Goal: Information Seeking & Learning: Learn about a topic

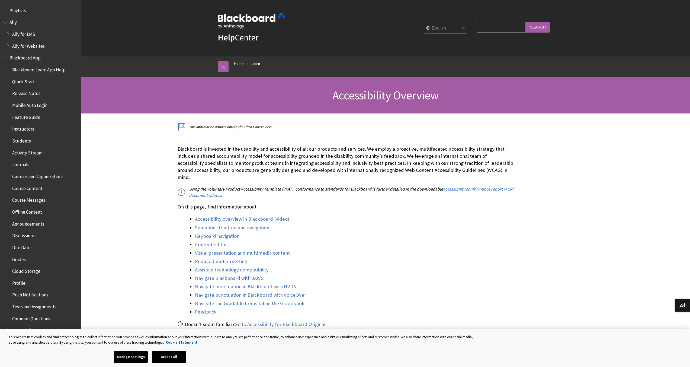
click at [25, 286] on span "Profile" at bounding box center [42, 282] width 72 height 9
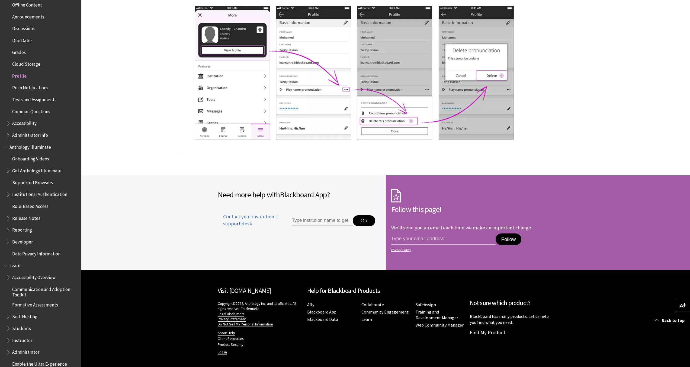
scroll to position [162, 0]
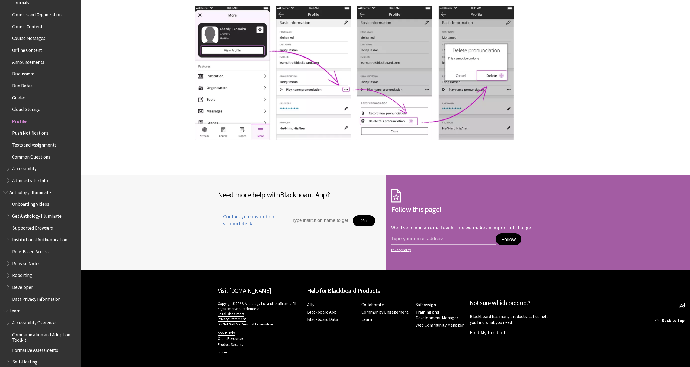
click at [9, 169] on span "Book outline for Blackboard App Help" at bounding box center [9, 167] width 6 height 7
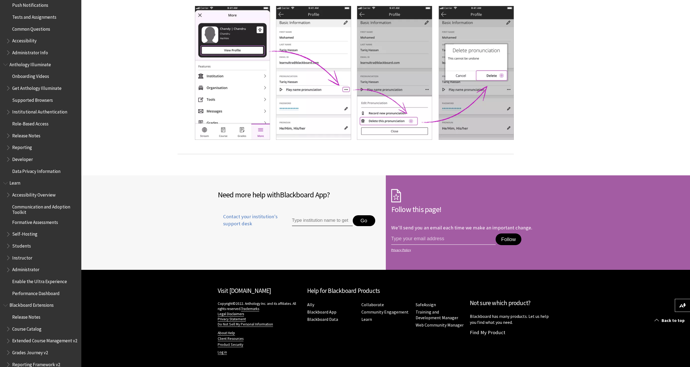
scroll to position [387, 0]
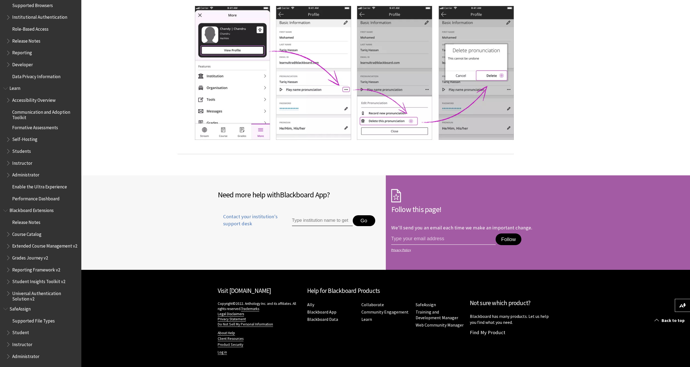
click at [6, 332] on span "Book outline for Blackboard SafeAssign" at bounding box center [9, 331] width 6 height 7
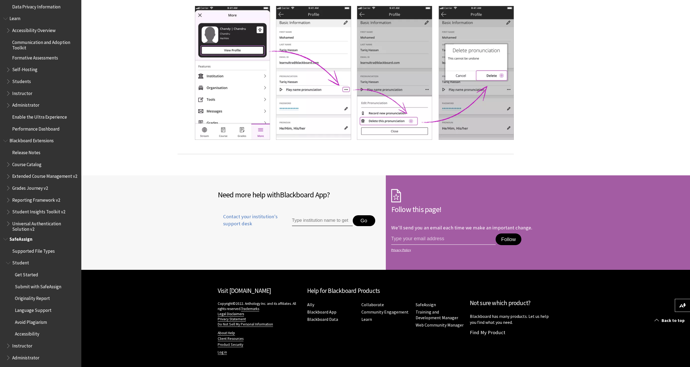
scroll to position [456, 0]
click at [21, 334] on span "Accessibility" at bounding box center [27, 331] width 24 height 7
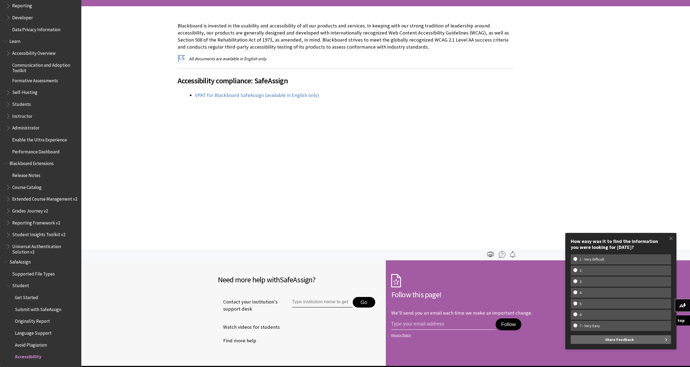
scroll to position [422, 0]
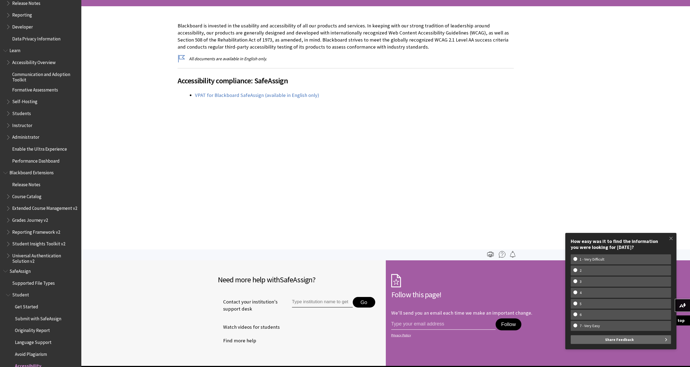
click at [10, 115] on span "Book outline for Blackboard Learn Help" at bounding box center [9, 112] width 6 height 7
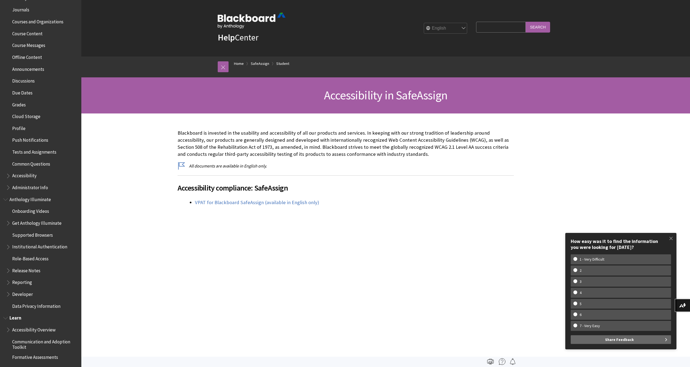
scroll to position [0, 0]
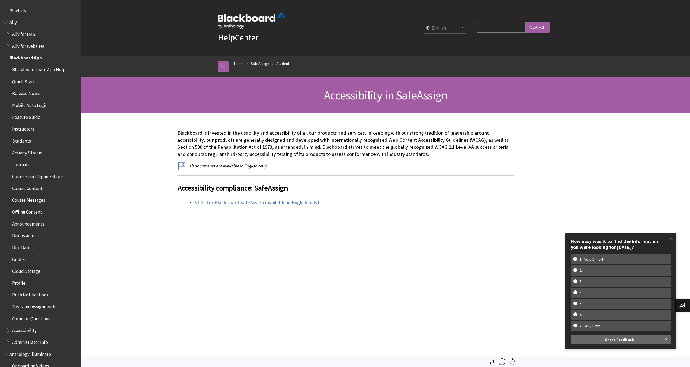
click at [36, 103] on span "Mobile Auto Login" at bounding box center [29, 104] width 35 height 7
click at [37, 104] on span "Mobile Auto Login" at bounding box center [31, 104] width 38 height 7
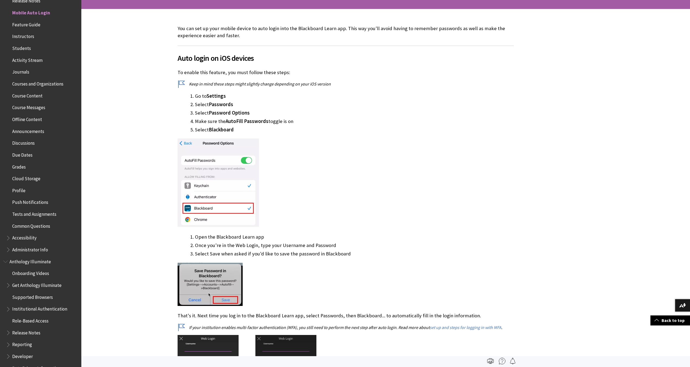
scroll to position [23, 0]
